Goal: Task Accomplishment & Management: Use online tool/utility

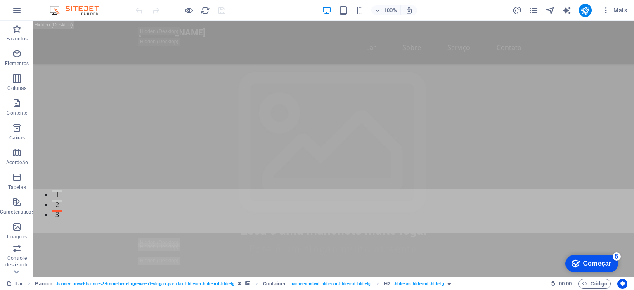
scroll to position [644, 0]
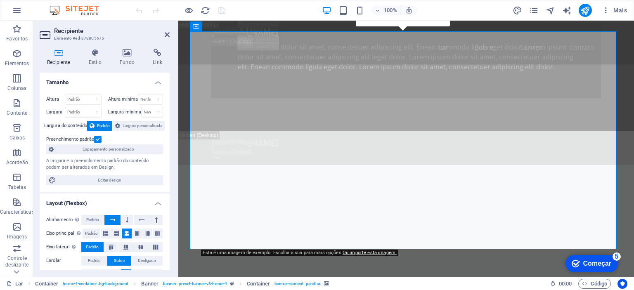
click at [231, 254] on font "Esta é uma imagem de exemplo. Escolha a sua para mais opções." at bounding box center [273, 252] width 140 height 5
click at [125, 62] on font "Fundo" at bounding box center [127, 62] width 15 height 6
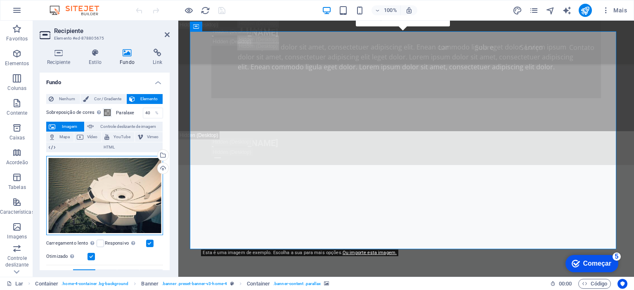
click at [129, 181] on div "Arraste os arquivos aqui, clique para escolher os arquivos ou selecione-os em […" at bounding box center [104, 195] width 117 height 79
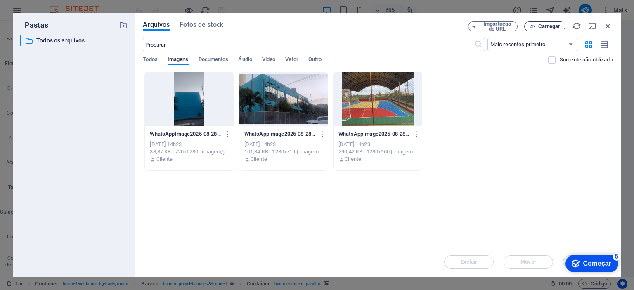
click at [542, 26] on font "Carregar" at bounding box center [549, 26] width 22 height 6
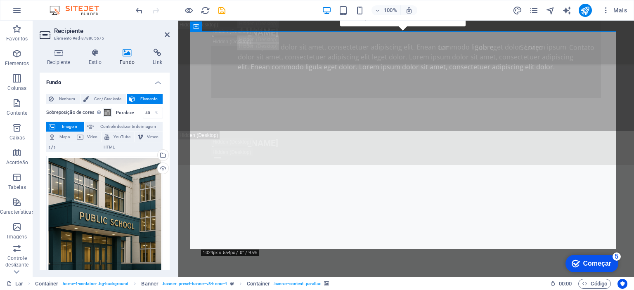
drag, startPoint x: 385, startPoint y: 69, endPoint x: 385, endPoint y: 85, distance: 16.5
drag, startPoint x: 363, startPoint y: 222, endPoint x: 362, endPoint y: 211, distance: 10.8
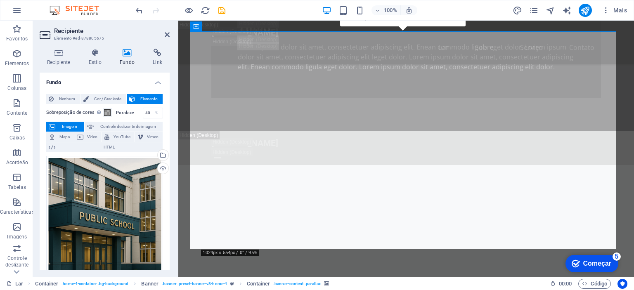
click at [125, 54] on icon at bounding box center [127, 53] width 30 height 8
click at [67, 125] on font "Imagem" at bounding box center [69, 126] width 15 height 5
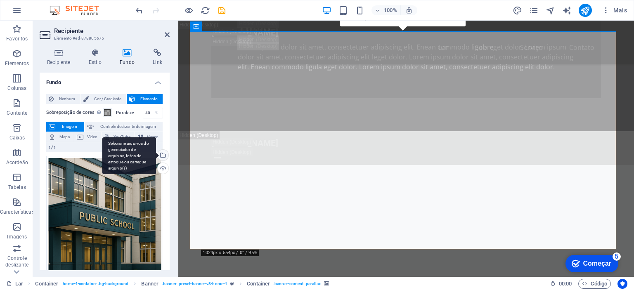
click at [156, 156] on div "Selecione arquivos do gerenciador de arquivos, fotos de estoque ou carregue arq…" at bounding box center [129, 155] width 54 height 37
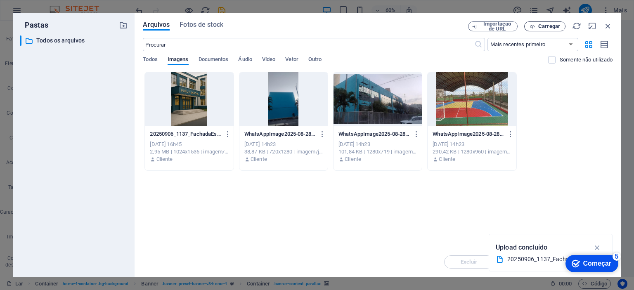
click at [545, 26] on font "Carregar" at bounding box center [549, 26] width 22 height 6
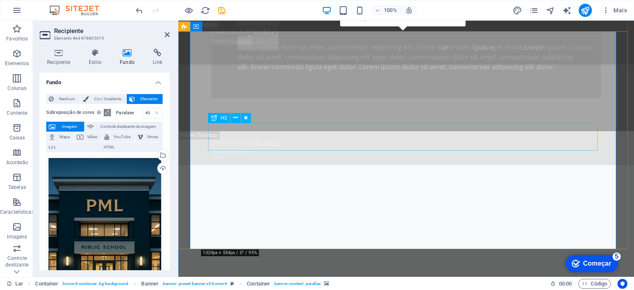
drag, startPoint x: 261, startPoint y: 82, endPoint x: 258, endPoint y: 133, distance: 50.8
click at [137, 122] on span "Controle deslizante de imagem" at bounding box center [128, 127] width 64 height 10
select select "ms"
select select "s"
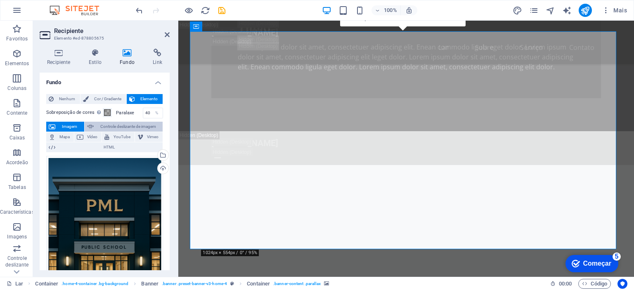
select select "progressive"
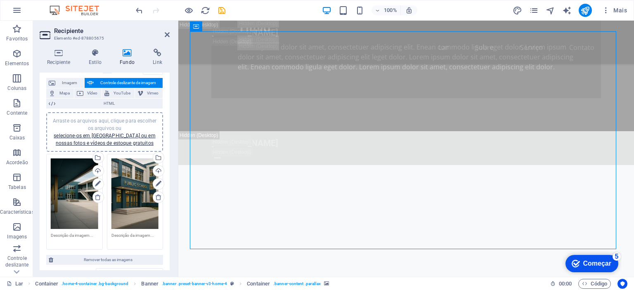
scroll to position [68, 0]
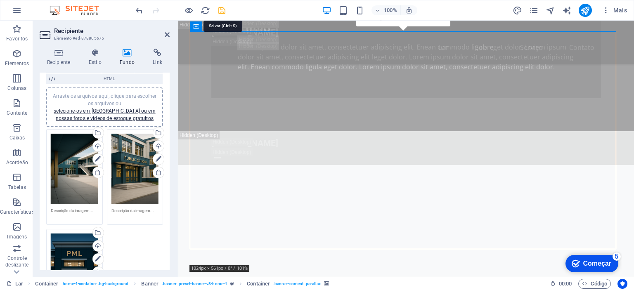
click at [224, 9] on icon "salvar" at bounding box center [221, 10] width 9 height 9
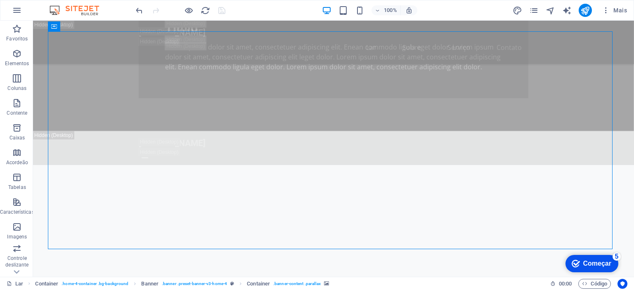
select select "ms"
select select "s"
select select "progressive"
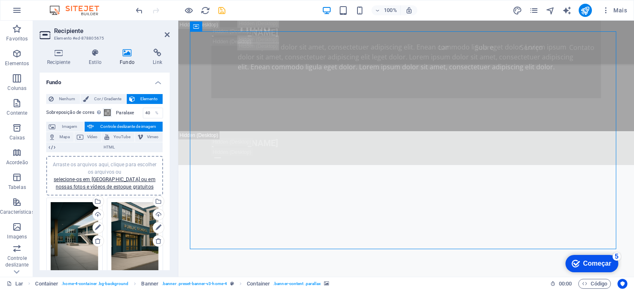
click at [248, 14] on div "100% Mais" at bounding box center [382, 10] width 496 height 13
click at [223, 12] on icon "salvar" at bounding box center [221, 10] width 9 height 9
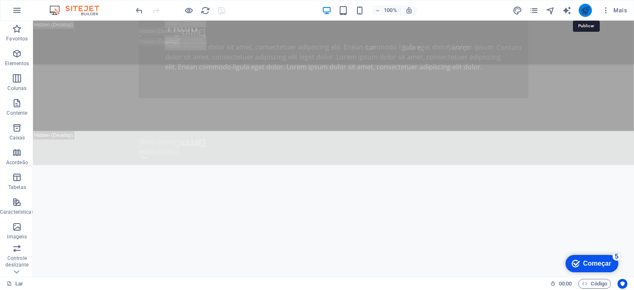
click at [583, 9] on icon "publicar" at bounding box center [584, 10] width 9 height 9
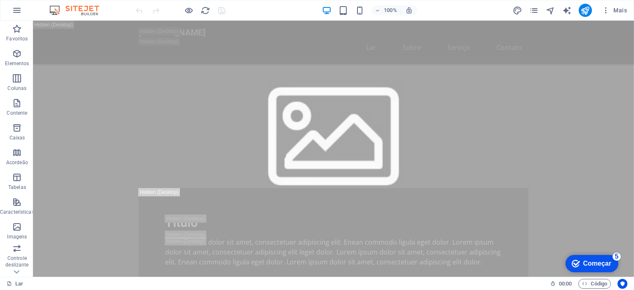
scroll to position [673, 0]
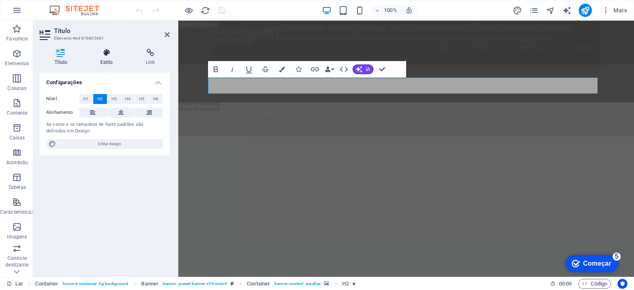
click at [108, 58] on h4 "Estilo" at bounding box center [107, 57] width 45 height 17
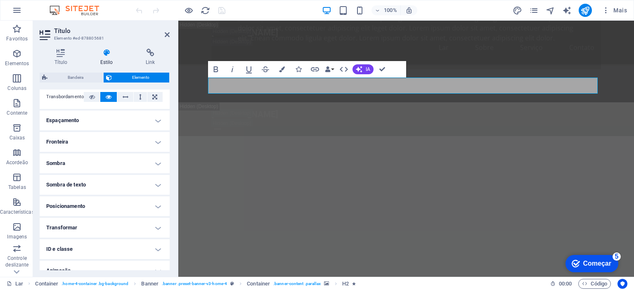
scroll to position [144, 0]
click at [158, 140] on h4 "Fronteira" at bounding box center [105, 141] width 130 height 20
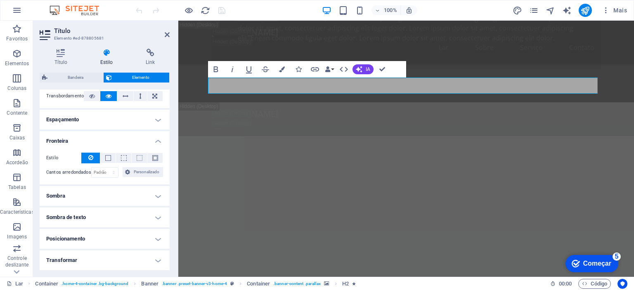
click at [158, 140] on h4 "Fronteira" at bounding box center [105, 138] width 130 height 15
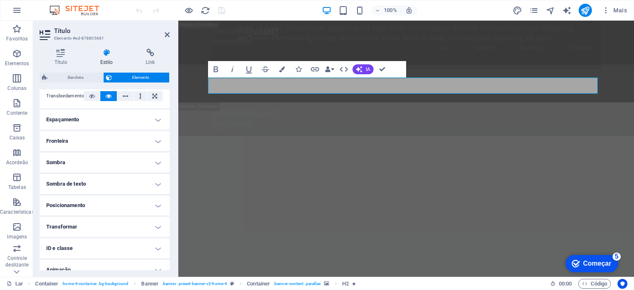
click at [158, 163] on h4 "Sombra" at bounding box center [105, 163] width 130 height 20
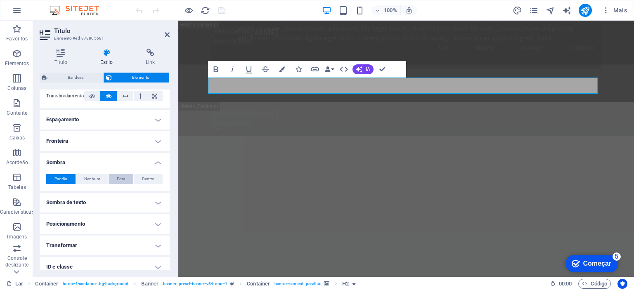
click at [125, 178] on button "Fora" at bounding box center [121, 179] width 25 height 10
type input "2"
type input "4"
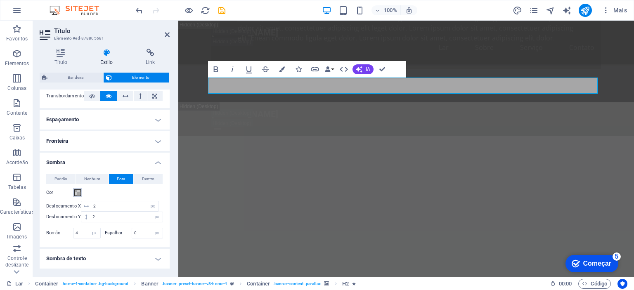
click at [79, 194] on span at bounding box center [77, 192] width 7 height 7
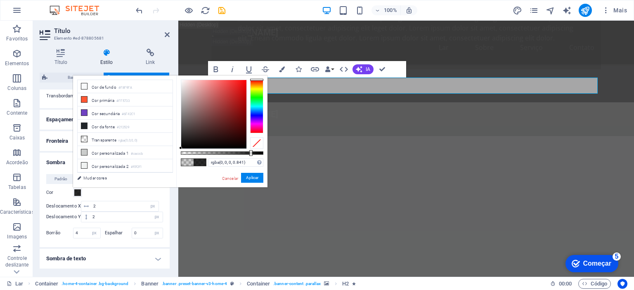
drag, startPoint x: 196, startPoint y: 152, endPoint x: 250, endPoint y: 153, distance: 53.6
click at [250, 153] on div at bounding box center [250, 153] width 3 height 6
drag, startPoint x: 180, startPoint y: 146, endPoint x: 244, endPoint y: 92, distance: 84.3
click at [244, 92] on div at bounding box center [244, 91] width 3 height 3
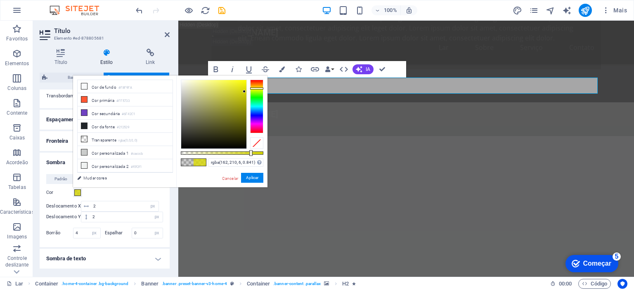
type input "rgba(210, 210, 6, 0.841)"
drag, startPoint x: 255, startPoint y: 79, endPoint x: 255, endPoint y: 88, distance: 9.5
click at [255, 88] on div at bounding box center [256, 88] width 13 height 2
click at [252, 176] on font "Aplicar" at bounding box center [252, 177] width 12 height 5
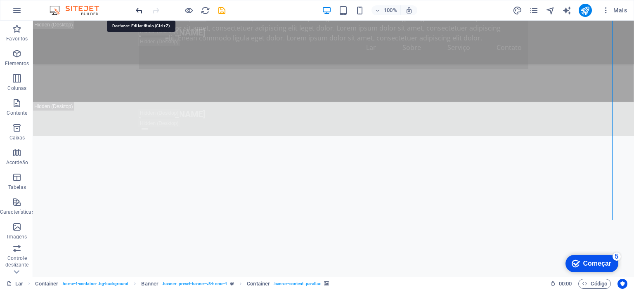
click at [140, 10] on icon "desfazer" at bounding box center [139, 10] width 9 height 9
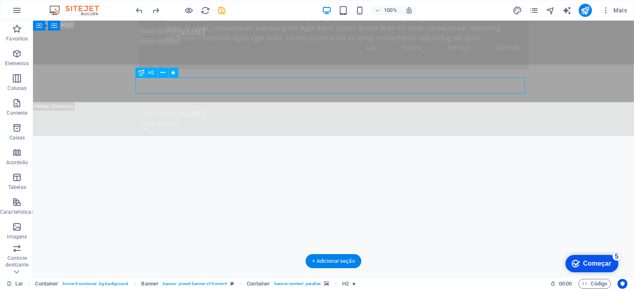
select select "px"
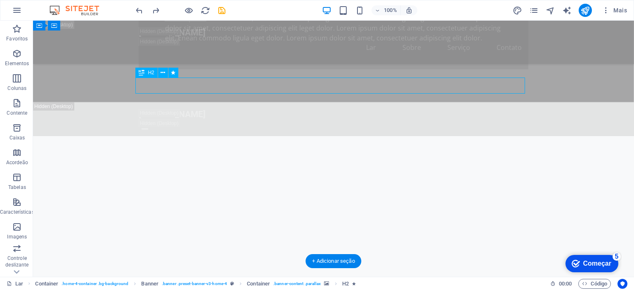
select select "px"
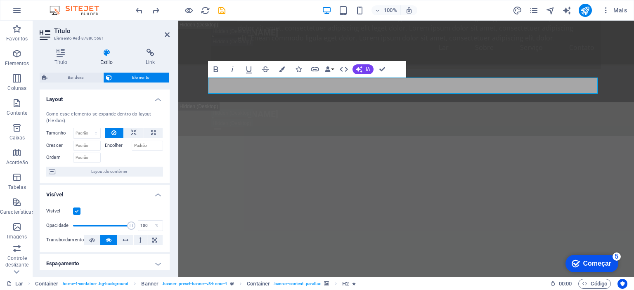
click at [158, 100] on h4 "Layout" at bounding box center [105, 97] width 130 height 15
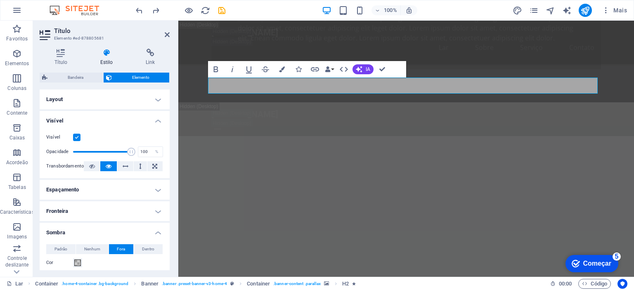
click at [158, 123] on h4 "Visível" at bounding box center [105, 118] width 130 height 15
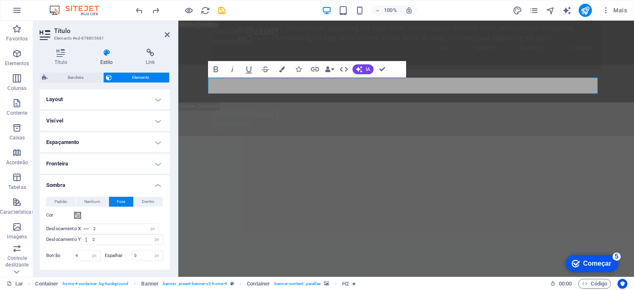
click at [154, 186] on h4 "Sombra" at bounding box center [105, 182] width 130 height 15
click at [153, 207] on h4 "Sombra de texto" at bounding box center [105, 207] width 130 height 20
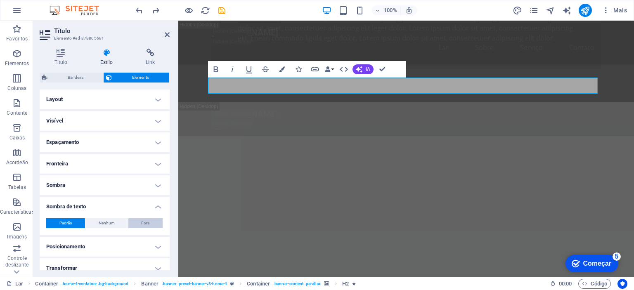
click at [141, 222] on font "Fora" at bounding box center [145, 223] width 8 height 5
type input "rgba(0, 0, 0, 0.2)"
type input "2"
type input "4"
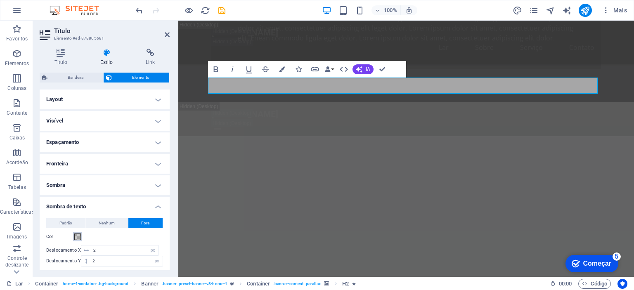
click at [78, 239] on span at bounding box center [77, 237] width 7 height 7
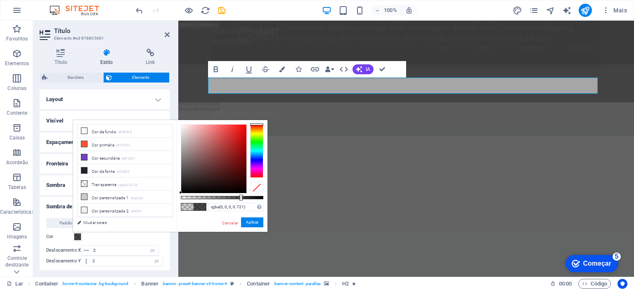
drag, startPoint x: 198, startPoint y: 194, endPoint x: 240, endPoint y: 195, distance: 42.5
click at [240, 195] on div at bounding box center [240, 198] width 3 height 6
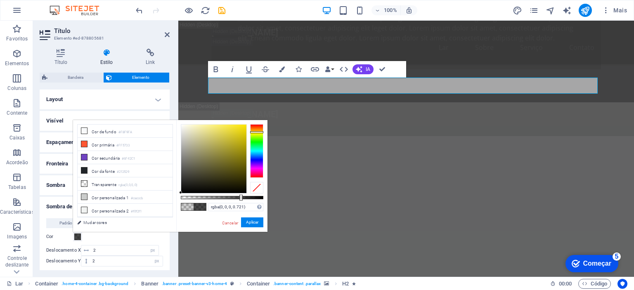
drag, startPoint x: 260, startPoint y: 123, endPoint x: 260, endPoint y: 132, distance: 8.7
click at [260, 132] on div at bounding box center [256, 132] width 13 height 2
type input "rgba(239, 218, 9, 0.721)"
drag, startPoint x: 180, startPoint y: 193, endPoint x: 243, endPoint y: 128, distance: 90.7
click at [243, 128] on div at bounding box center [243, 128] width 3 height 3
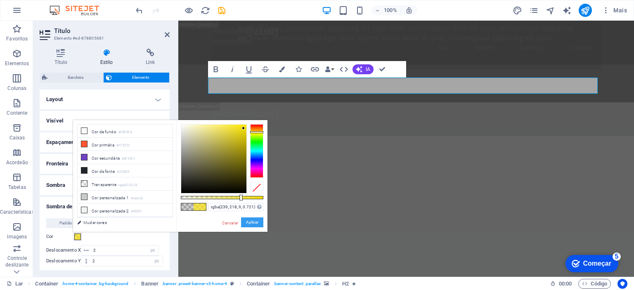
click at [248, 222] on font "Aplicar" at bounding box center [252, 222] width 12 height 5
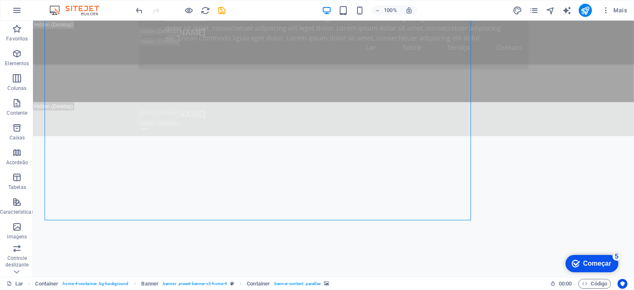
drag, startPoint x: 310, startPoint y: 203, endPoint x: 455, endPoint y: 203, distance: 145.2
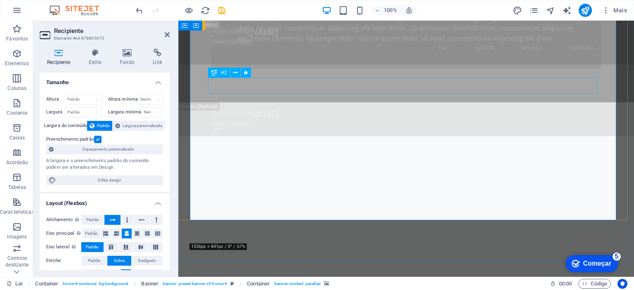
select select "px"
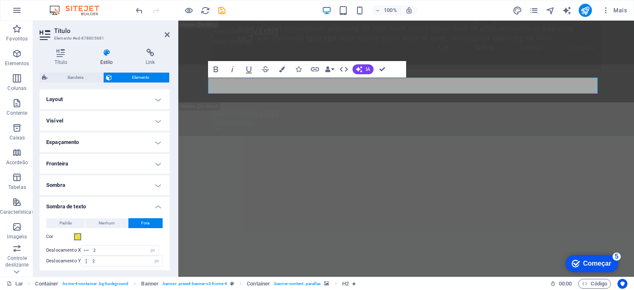
click at [155, 208] on h4 "Sombra de texto" at bounding box center [105, 204] width 130 height 15
drag, startPoint x: 167, startPoint y: 197, endPoint x: 167, endPoint y: 224, distance: 27.2
click at [167, 224] on ul "Layout Como esse elemento se expande dentro do layout (Flexbox). Tamanho Padrão…" at bounding box center [105, 207] width 130 height 234
click at [167, 224] on h4 "Posicionamento" at bounding box center [105, 228] width 130 height 20
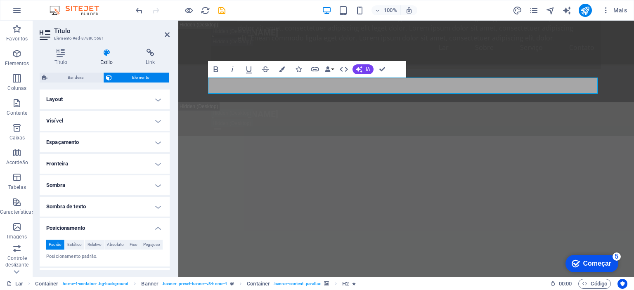
click at [155, 226] on h4 "Posicionamento" at bounding box center [105, 225] width 130 height 15
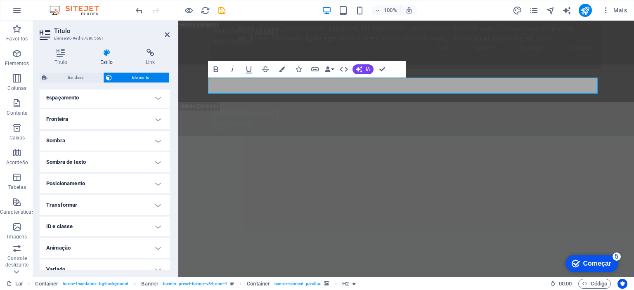
scroll to position [53, 0]
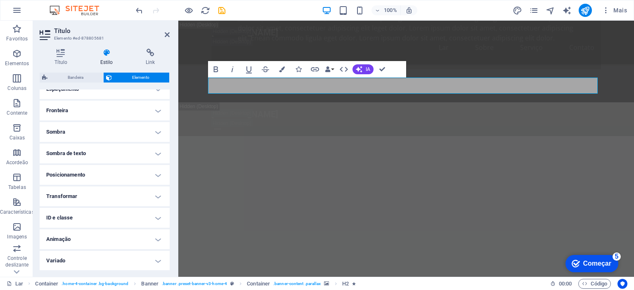
click at [155, 198] on h4 "Transformar" at bounding box center [105, 197] width 130 height 20
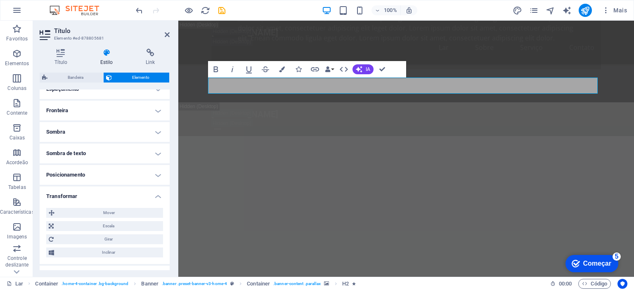
click at [155, 198] on h4 "Transformar" at bounding box center [105, 194] width 130 height 15
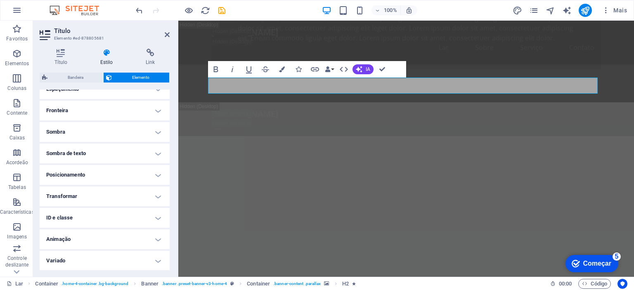
drag, startPoint x: 168, startPoint y: 224, endPoint x: 173, endPoint y: 183, distance: 41.2
click at [173, 183] on div "Título Estilo Link Configurações Nível H1 H2 H3 H4 H5 H6 Alinhamento As cores e…" at bounding box center [104, 159] width 143 height 235
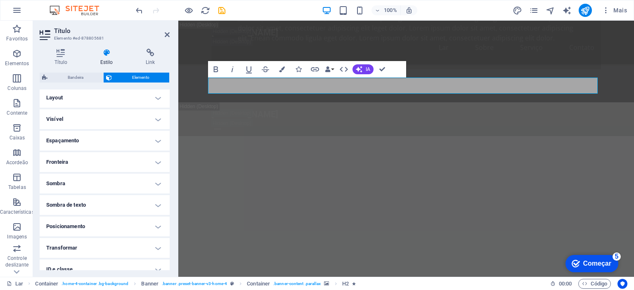
scroll to position [0, 0]
click at [155, 122] on h4 "Visível" at bounding box center [105, 121] width 130 height 20
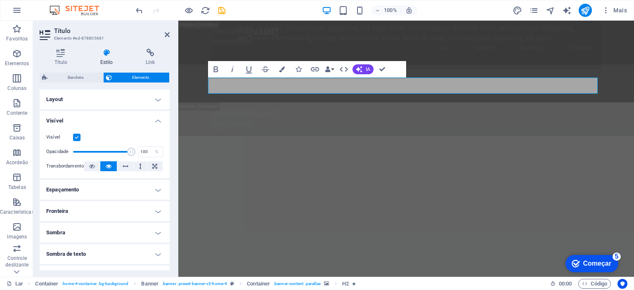
click at [155, 122] on h4 "Visível" at bounding box center [105, 118] width 130 height 15
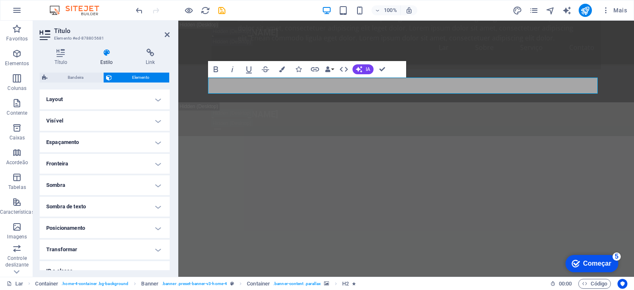
click at [157, 165] on h4 "Fronteira" at bounding box center [105, 164] width 130 height 20
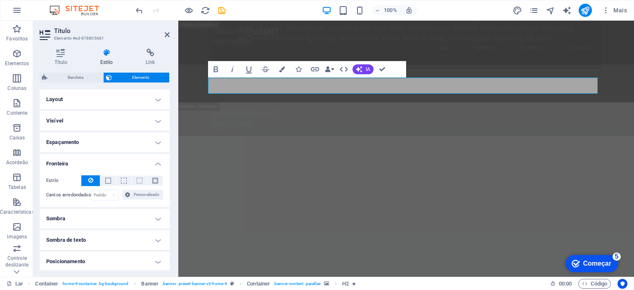
click at [157, 165] on h4 "Fronteira" at bounding box center [105, 161] width 130 height 15
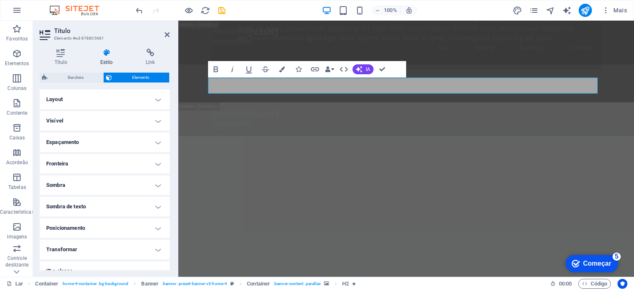
click at [157, 183] on h4 "Sombra" at bounding box center [105, 185] width 130 height 20
click at [157, 183] on h4 "Sombra" at bounding box center [105, 182] width 130 height 15
click at [157, 205] on h4 "Sombra de texto" at bounding box center [105, 207] width 130 height 20
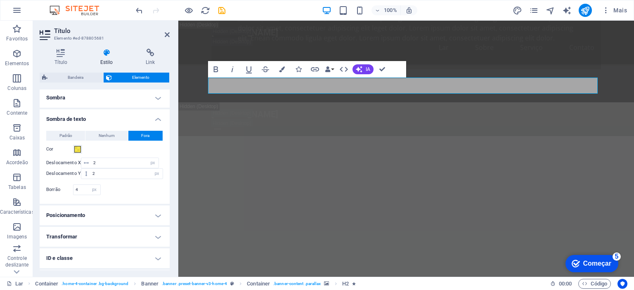
scroll to position [88, 0]
click at [157, 119] on h4 "Sombra de texto" at bounding box center [105, 116] width 130 height 15
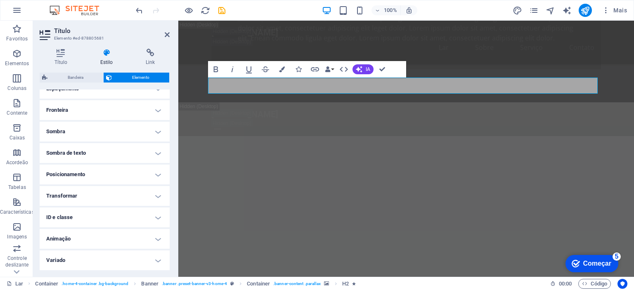
scroll to position [53, 0]
click at [156, 217] on h4 "ID e classe" at bounding box center [105, 218] width 130 height 20
click at [156, 217] on h4 "ID e classe" at bounding box center [105, 215] width 130 height 15
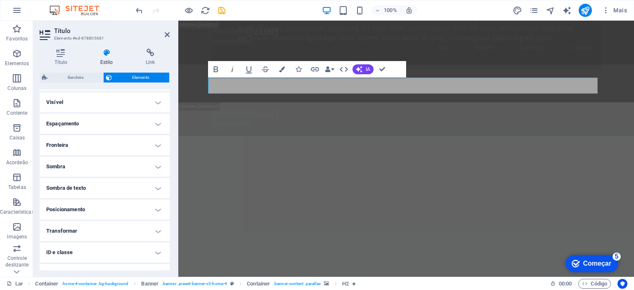
scroll to position [0, 0]
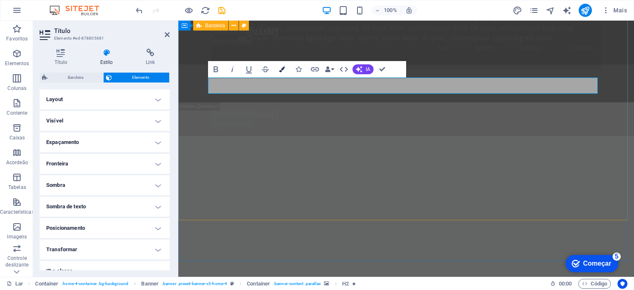
click at [280, 71] on icon "button" at bounding box center [282, 69] width 6 height 6
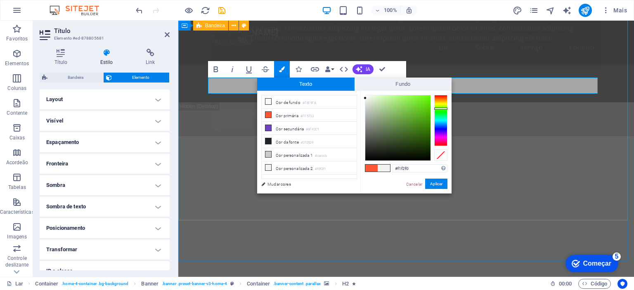
type input "#f2f2f0"
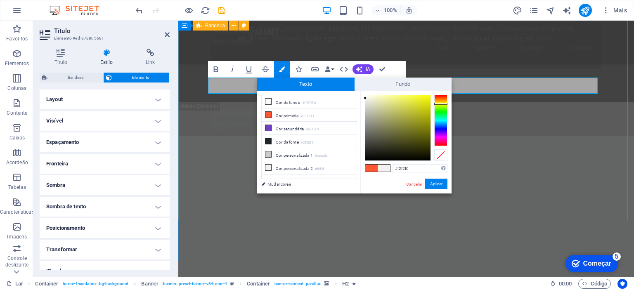
drag, startPoint x: 445, startPoint y: 116, endPoint x: 445, endPoint y: 104, distance: 12.4
click at [445, 104] on div at bounding box center [440, 104] width 13 height 2
click at [438, 183] on font "Aplicar" at bounding box center [436, 184] width 12 height 5
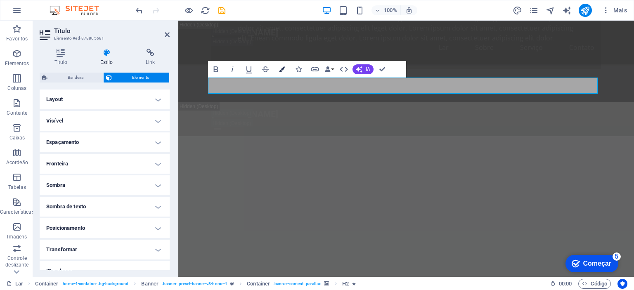
click at [279, 72] on button "Cores" at bounding box center [282, 69] width 16 height 17
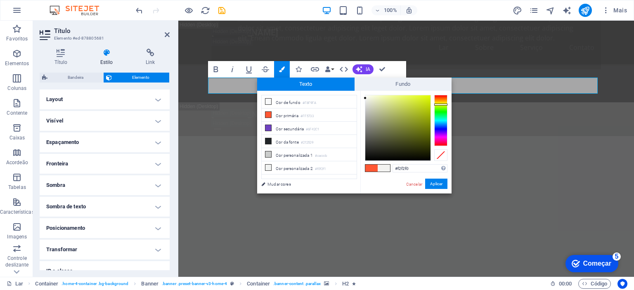
drag, startPoint x: 442, startPoint y: 116, endPoint x: 444, endPoint y: 104, distance: 12.1
click at [444, 104] on div at bounding box center [440, 105] width 13 height 2
drag, startPoint x: 364, startPoint y: 97, endPoint x: 432, endPoint y: 100, distance: 68.2
click at [432, 100] on div at bounding box center [406, 128] width 83 height 66
type input "#000000"
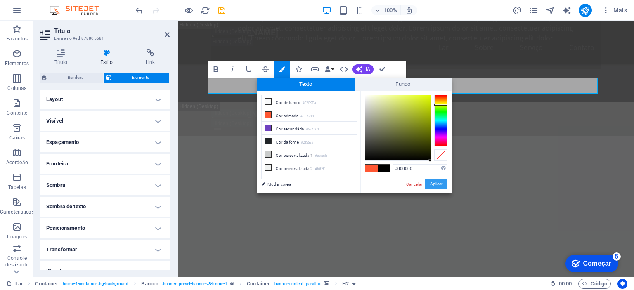
click at [433, 186] on font "Aplicar" at bounding box center [436, 184] width 12 height 5
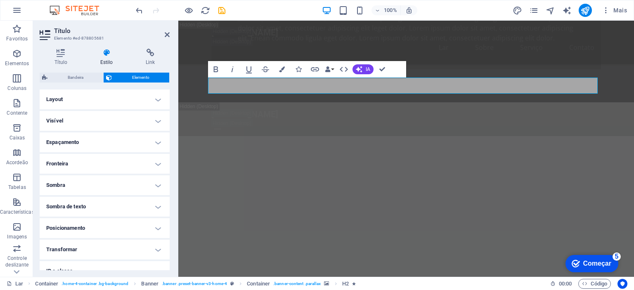
click at [382, 167] on div "H2 Bandeira Recipiente Bandeira Barra de menu Spacer Recipiente Bandeira Recipi…" at bounding box center [406, 149] width 456 height 256
drag, startPoint x: 560, startPoint y: 188, endPoint x: 382, endPoint y: 167, distance: 179.4
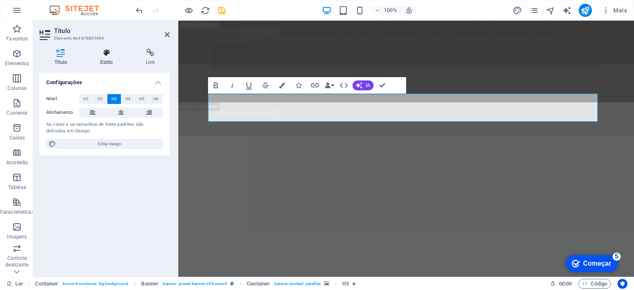
click at [108, 59] on font "Estilo" at bounding box center [106, 62] width 13 height 6
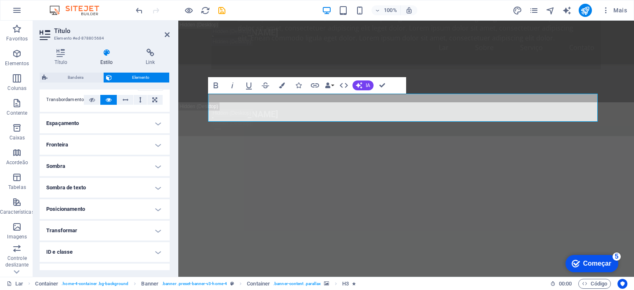
scroll to position [141, 0]
click at [158, 187] on h4 "Sombra de texto" at bounding box center [105, 187] width 130 height 20
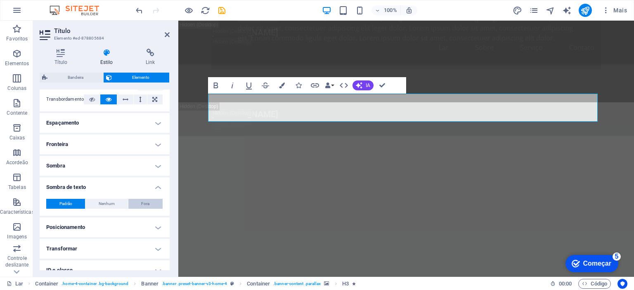
click at [144, 204] on font "Fora" at bounding box center [145, 203] width 8 height 5
type input "2"
type input "4"
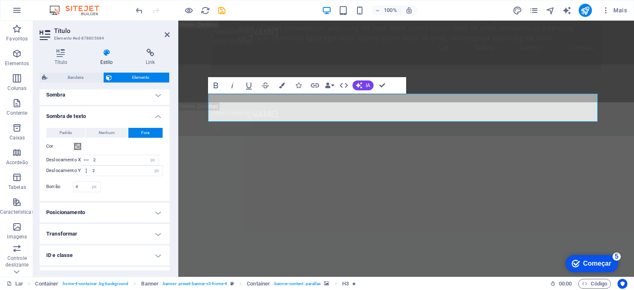
scroll to position [213, 0]
click at [80, 146] on span at bounding box center [77, 145] width 7 height 7
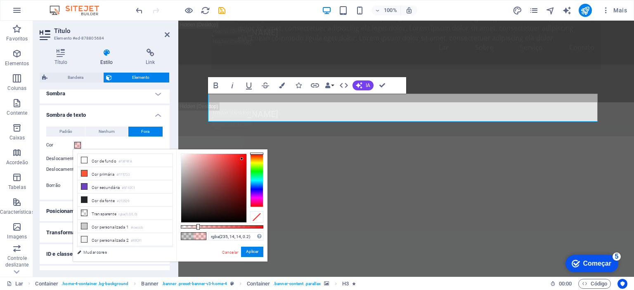
drag, startPoint x: 180, startPoint y: 222, endPoint x: 245, endPoint y: 159, distance: 90.2
click at [242, 159] on div at bounding box center [241, 158] width 3 height 3
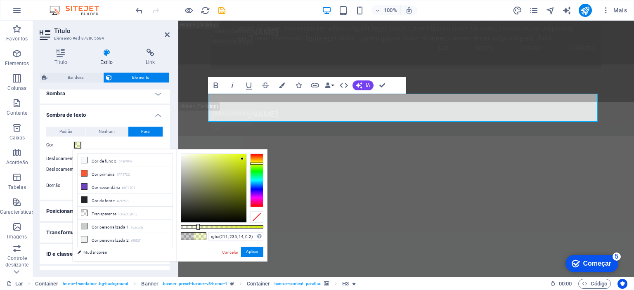
type input "rgba(221, 235, 14, 0.2)"
drag, startPoint x: 256, startPoint y: 153, endPoint x: 80, endPoint y: 120, distance: 178.9
click at [257, 163] on div at bounding box center [256, 163] width 13 height 2
click at [251, 256] on button "Aplicar" at bounding box center [252, 252] width 22 height 10
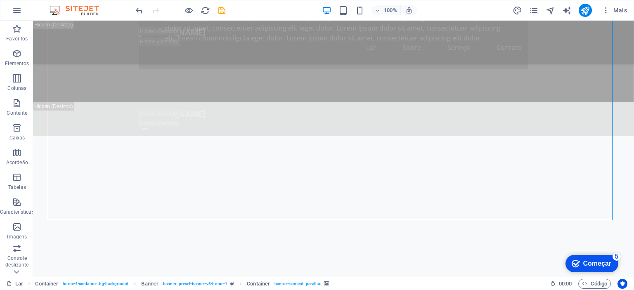
drag, startPoint x: 257, startPoint y: 211, endPoint x: 403, endPoint y: 211, distance: 145.2
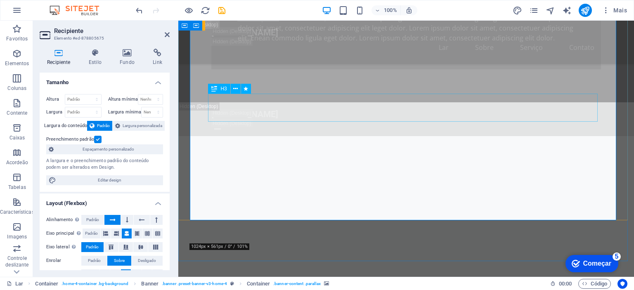
select select "px"
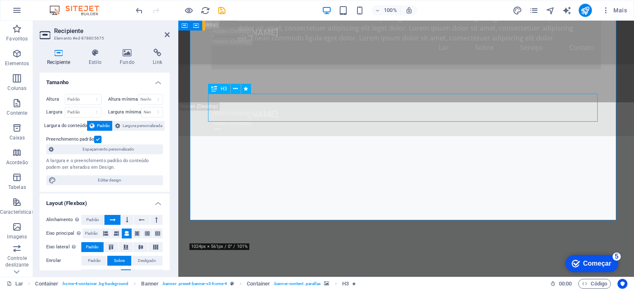
select select "px"
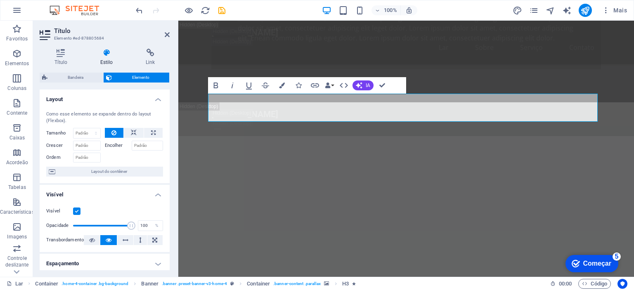
drag, startPoint x: 170, startPoint y: 142, endPoint x: 173, endPoint y: 158, distance: 15.7
click at [173, 158] on div "Título Estilo Link Configurações Nível H1 H2 H3 H4 H5 H6 Alinhamento As cores e…" at bounding box center [104, 159] width 143 height 235
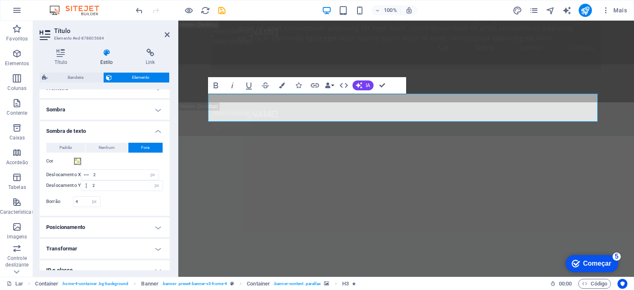
scroll to position [215, 0]
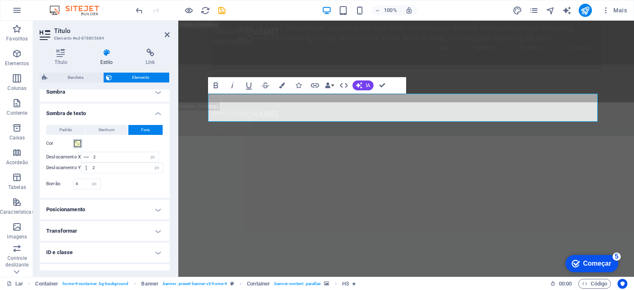
click at [77, 142] on span at bounding box center [77, 143] width 7 height 7
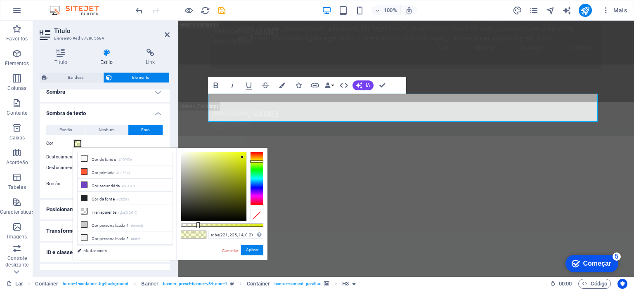
click at [77, 142] on span at bounding box center [77, 143] width 7 height 7
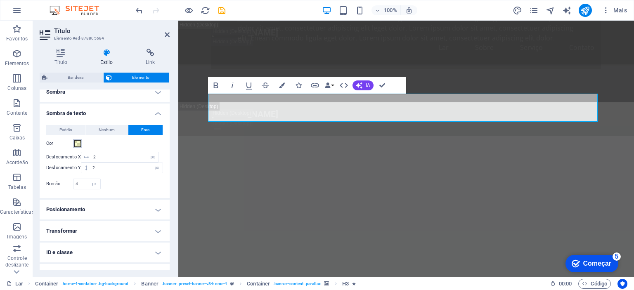
click at [77, 142] on span at bounding box center [77, 143] width 7 height 7
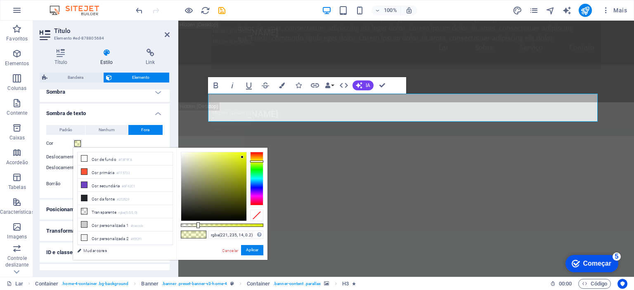
click at [77, 142] on span at bounding box center [77, 143] width 7 height 7
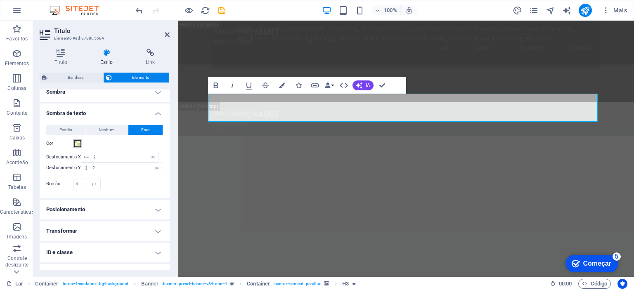
click at [77, 142] on span at bounding box center [77, 143] width 7 height 7
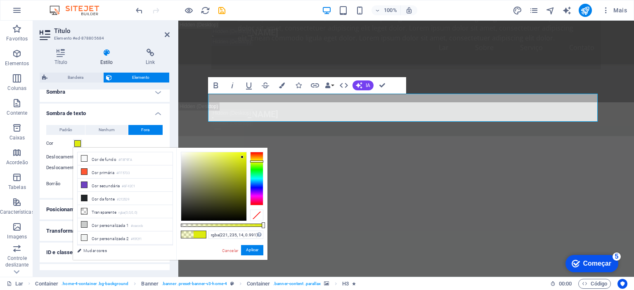
type input "rgba(221, 235, 14, 0.986)"
drag, startPoint x: 198, startPoint y: 224, endPoint x: 262, endPoint y: 227, distance: 64.0
click at [262, 227] on div at bounding box center [262, 225] width 3 height 6
click at [251, 248] on font "Aplicar" at bounding box center [252, 250] width 12 height 5
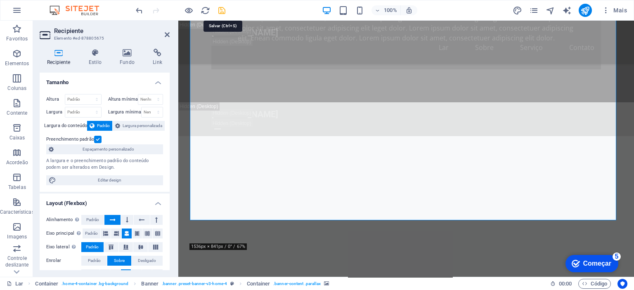
click at [222, 10] on icon "salvar" at bounding box center [221, 10] width 9 height 9
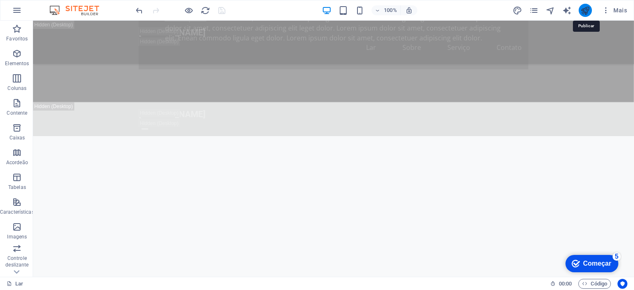
click at [586, 9] on icon "publicar" at bounding box center [584, 10] width 9 height 9
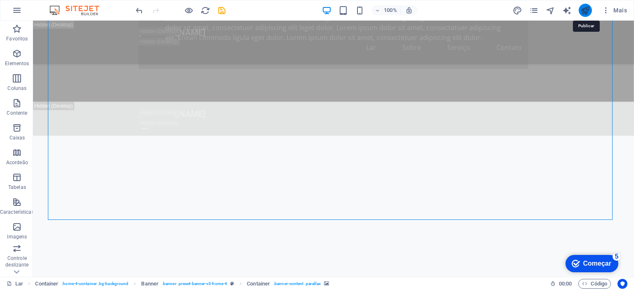
click at [585, 9] on icon "publicar" at bounding box center [584, 10] width 9 height 9
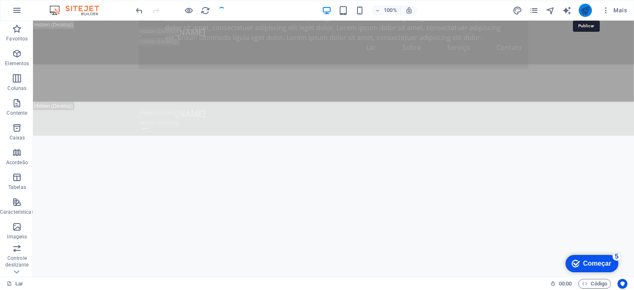
click at [585, 9] on icon "publicar" at bounding box center [584, 10] width 9 height 9
